Goal: Task Accomplishment & Management: Manage account settings

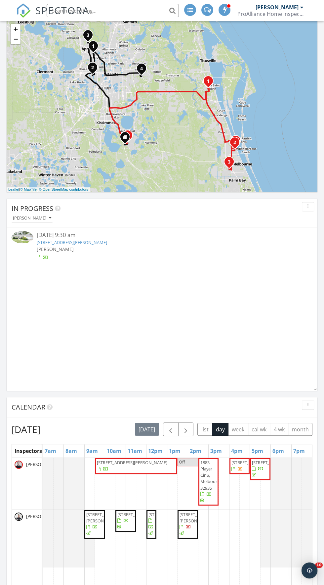
click at [91, 242] on link "5215 Holden Rd, Cocoa, FL 32927" at bounding box center [72, 242] width 71 height 6
click at [88, 244] on link "5215 Holden Rd, Cocoa, FL 32927" at bounding box center [72, 242] width 71 height 6
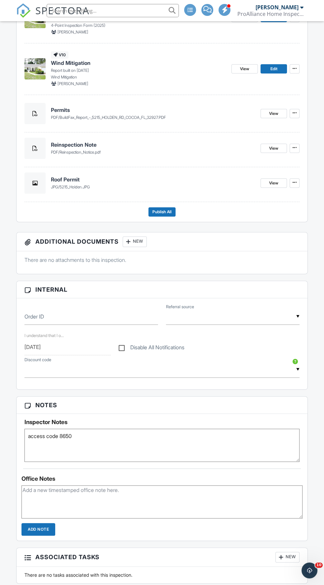
scroll to position [111, 0]
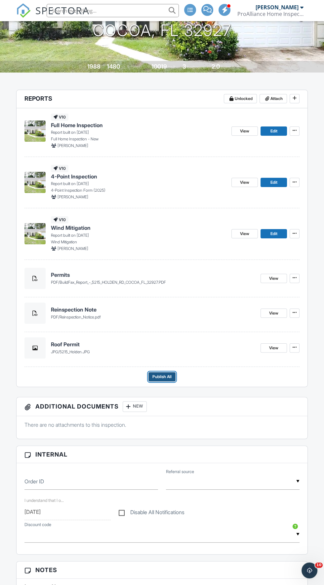
click at [169, 373] on span "Publish All" at bounding box center [162, 376] width 19 height 7
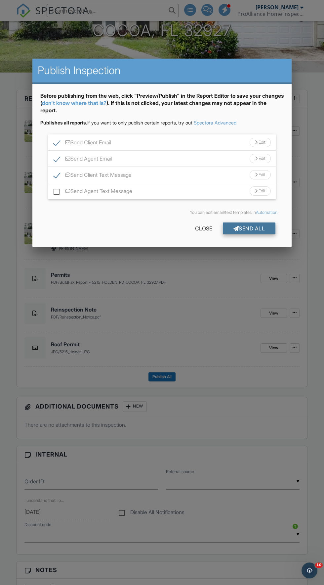
click at [262, 231] on div "Send All" at bounding box center [249, 228] width 53 height 12
